Goal: Find specific page/section: Find specific page/section

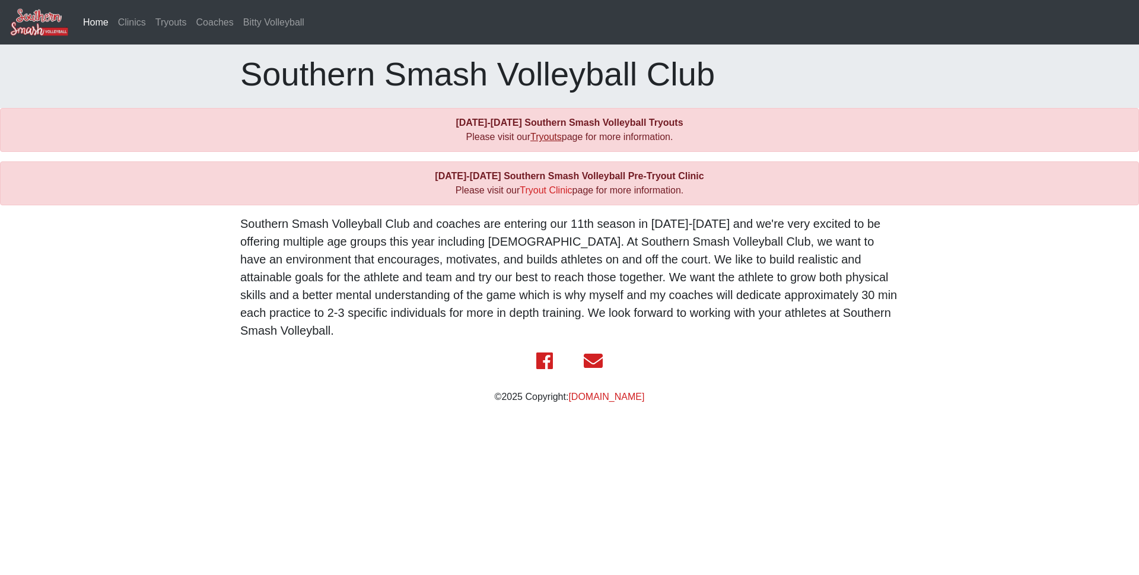
click at [547, 139] on link "Tryouts" at bounding box center [545, 137] width 31 height 10
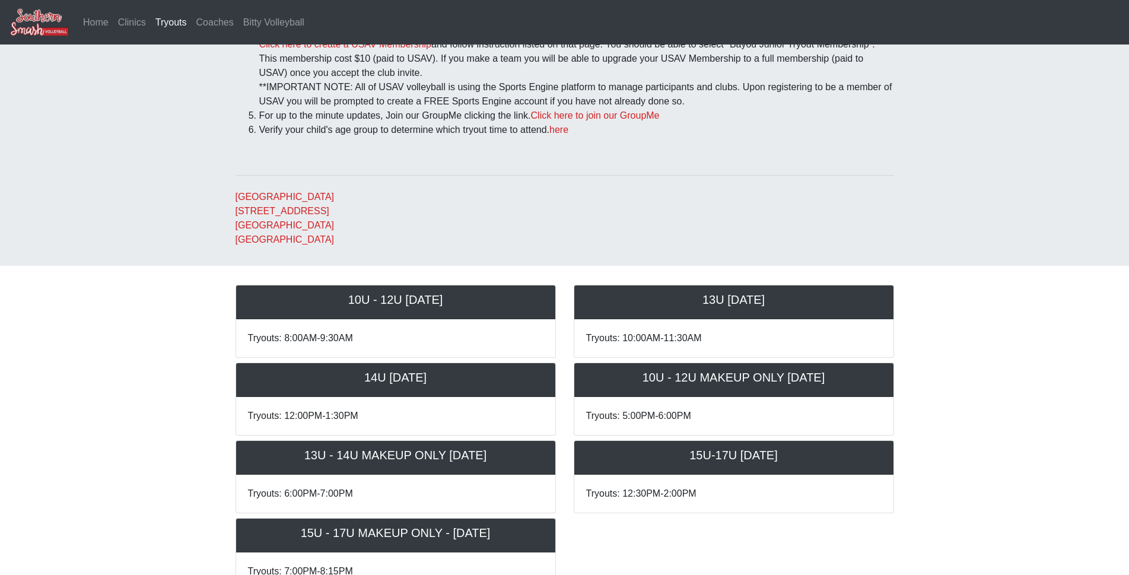
scroll to position [178, 0]
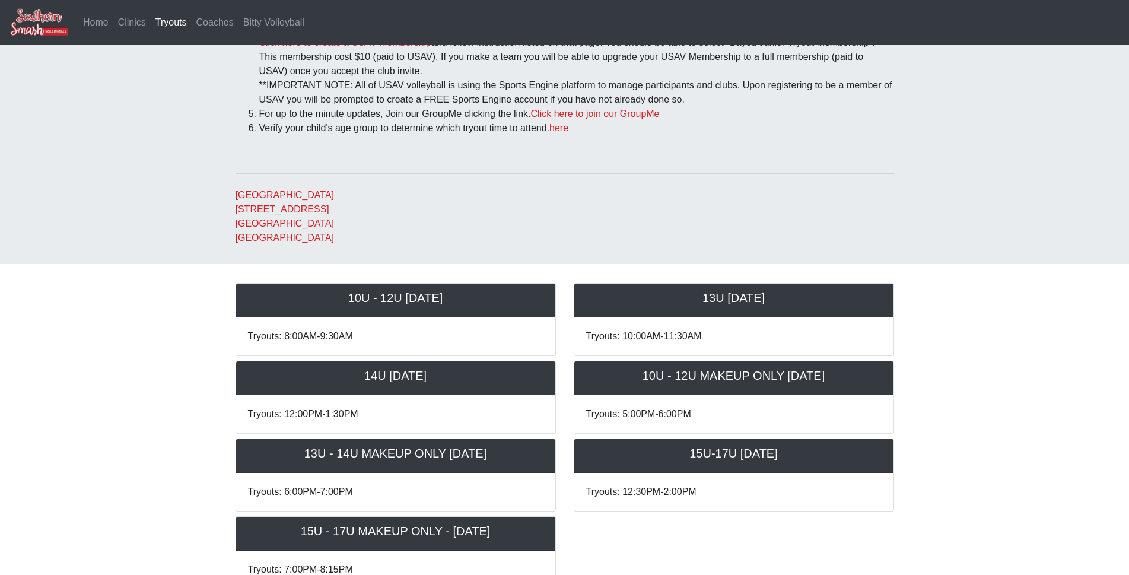
click at [411, 377] on h5 "14U [DATE]" at bounding box center [395, 375] width 295 height 14
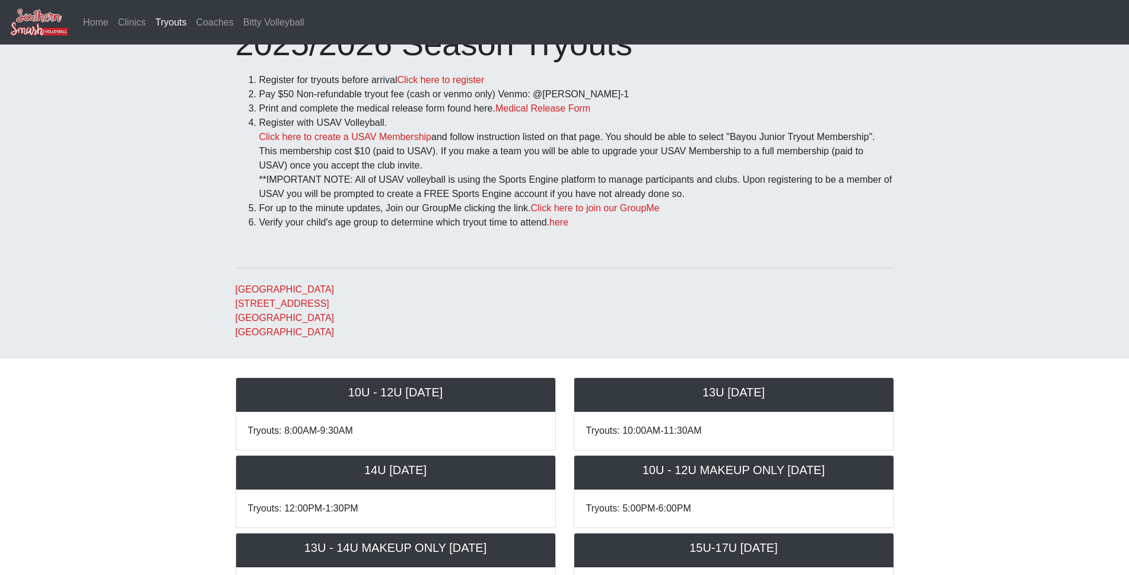
scroll to position [59, 0]
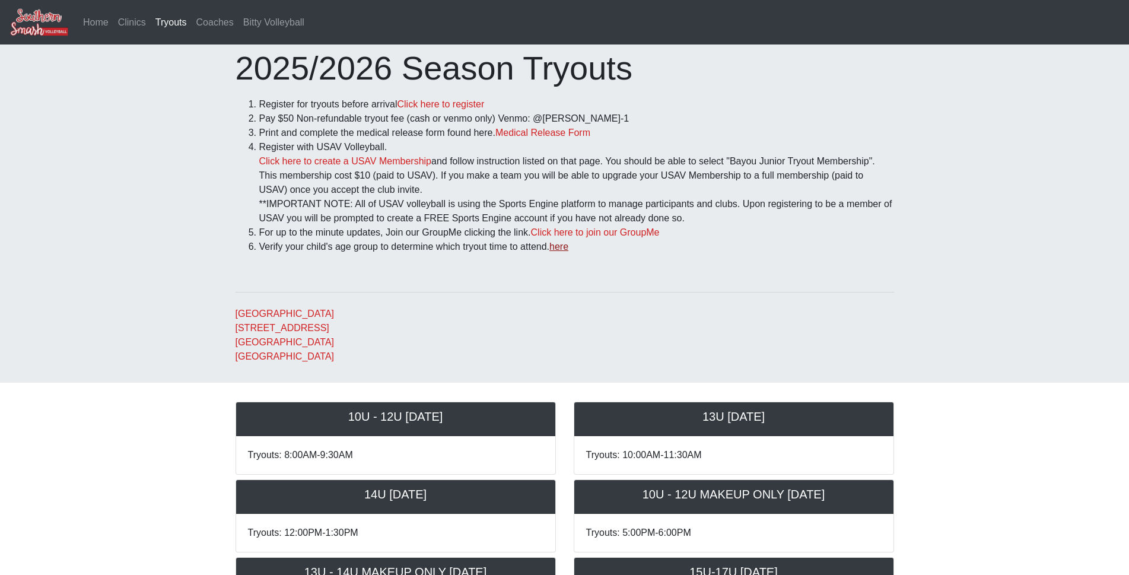
click at [562, 248] on link "here" at bounding box center [558, 246] width 19 height 10
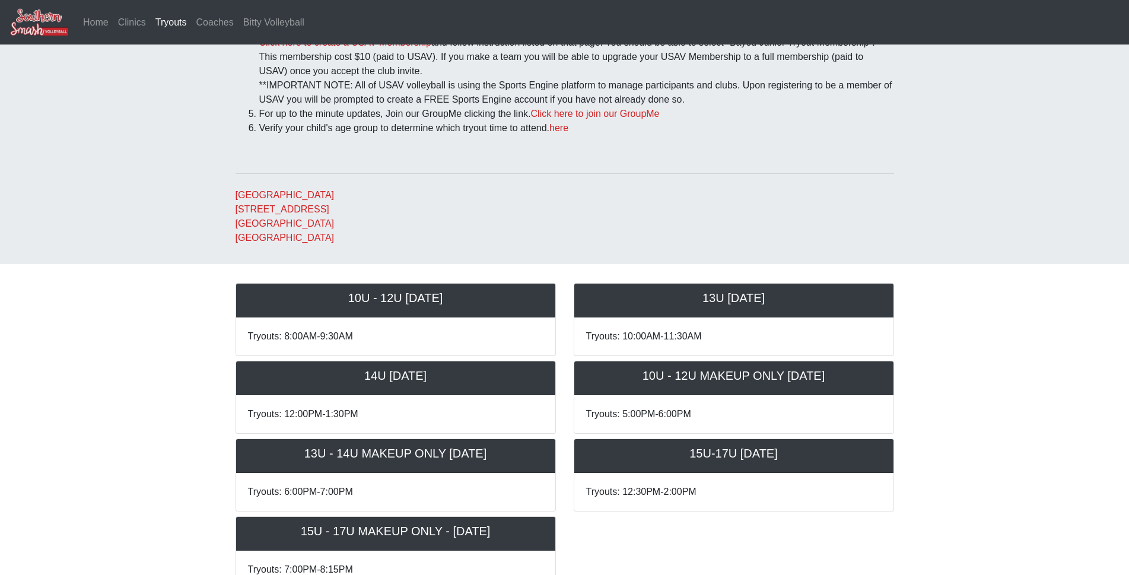
scroll to position [237, 0]
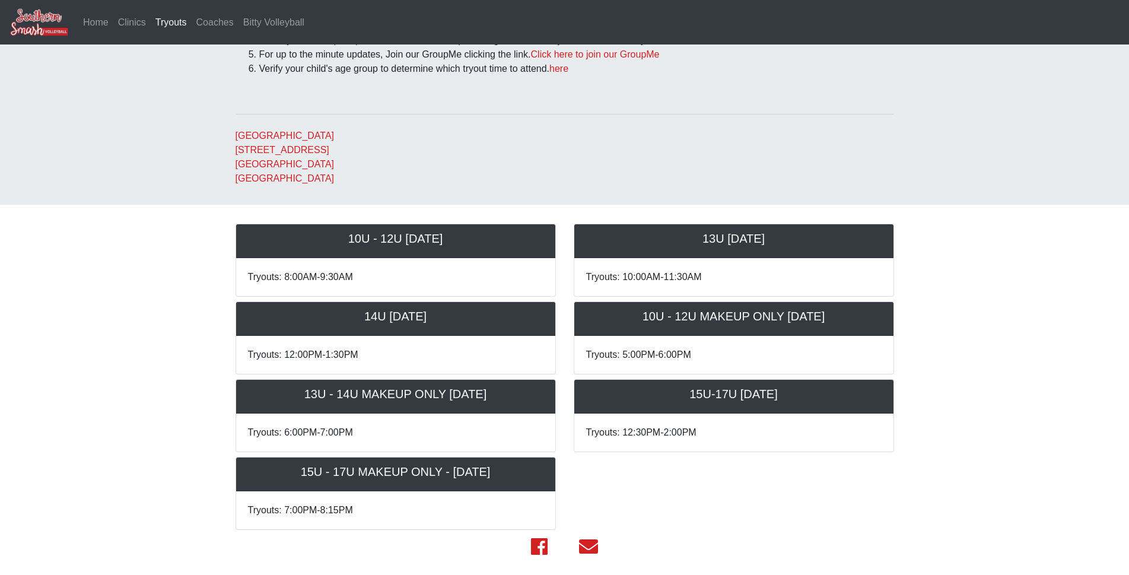
click at [335, 357] on p "Tryouts: 12:00PM-1:30PM" at bounding box center [395, 355] width 295 height 14
click at [390, 310] on h5 "14U [DATE]" at bounding box center [395, 316] width 295 height 14
click at [391, 314] on h5 "14U [DATE]" at bounding box center [395, 316] width 295 height 14
click at [445, 322] on h5 "14U [DATE]" at bounding box center [395, 316] width 295 height 14
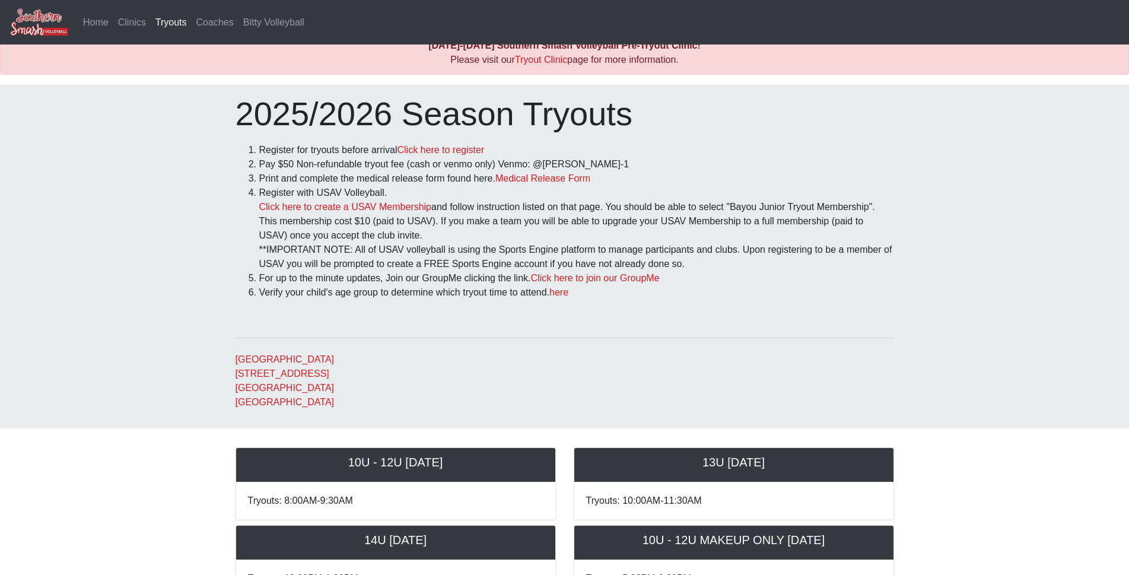
scroll to position [0, 0]
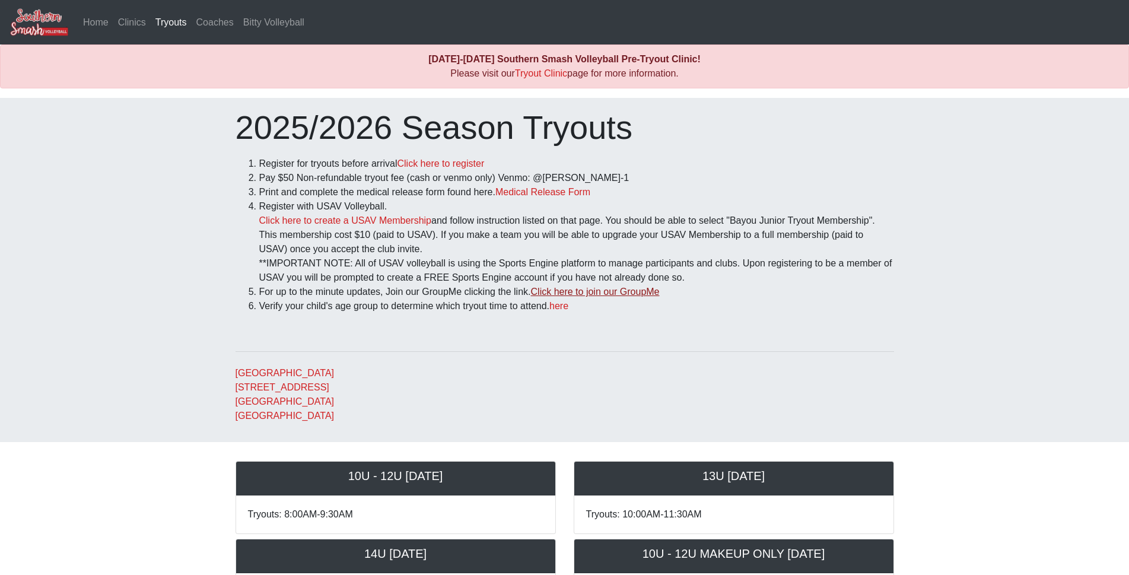
click at [624, 292] on link "Click here to join our GroupMe" at bounding box center [595, 292] width 129 height 10
